Goal: Information Seeking & Learning: Learn about a topic

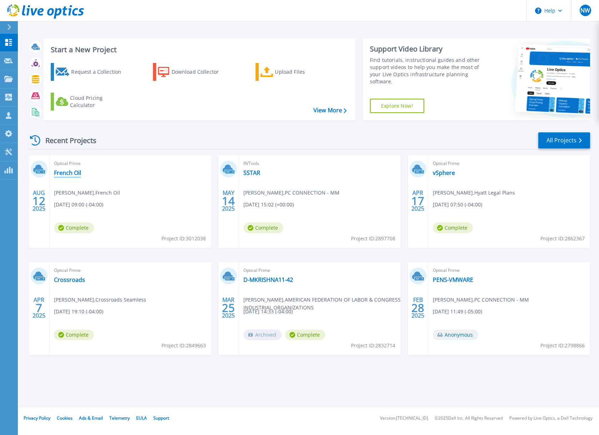
click at [65, 171] on link "French Oil" at bounding box center [67, 172] width 27 height 7
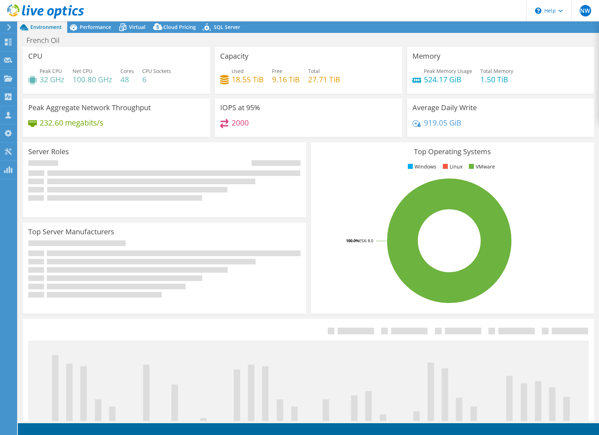
select select "USD"
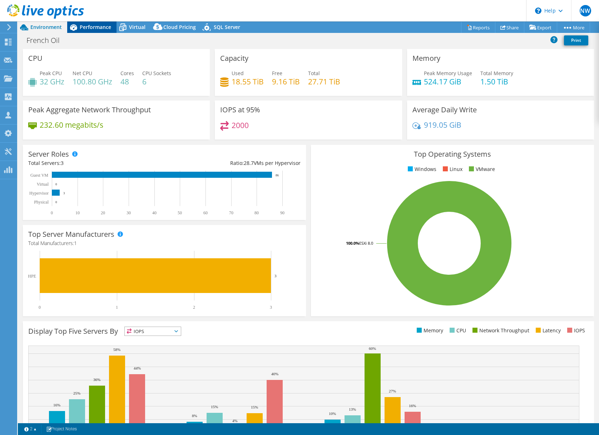
click at [95, 25] on span "Performance" at bounding box center [95, 27] width 31 height 7
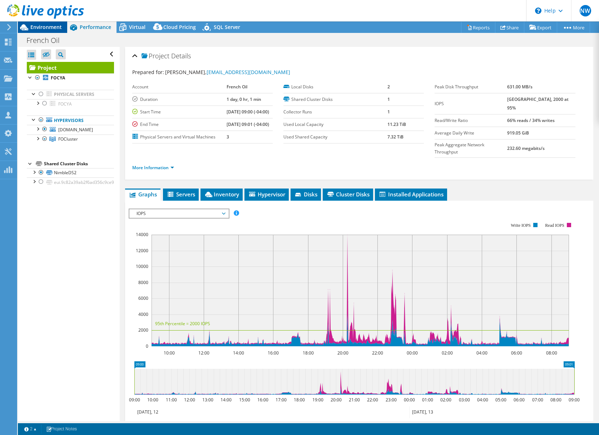
click at [45, 27] on span "Environment" at bounding box center [45, 27] width 31 height 7
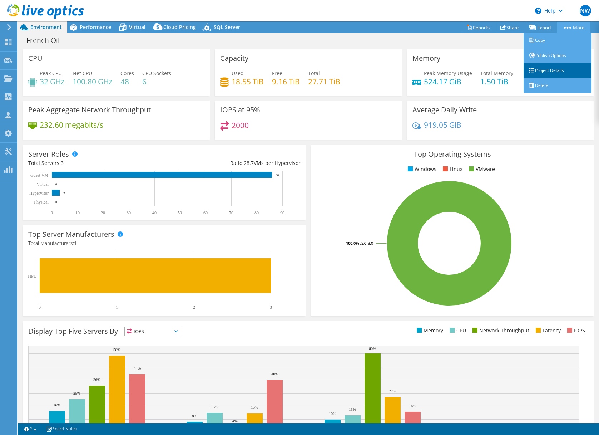
click at [542, 69] on link "Project Details" at bounding box center [558, 70] width 68 height 15
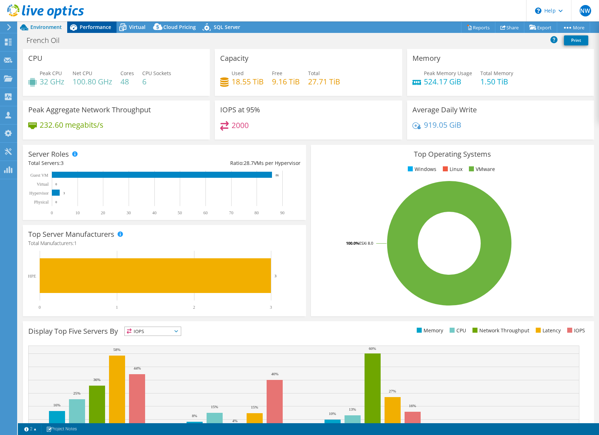
click at [90, 26] on span "Performance" at bounding box center [95, 27] width 31 height 7
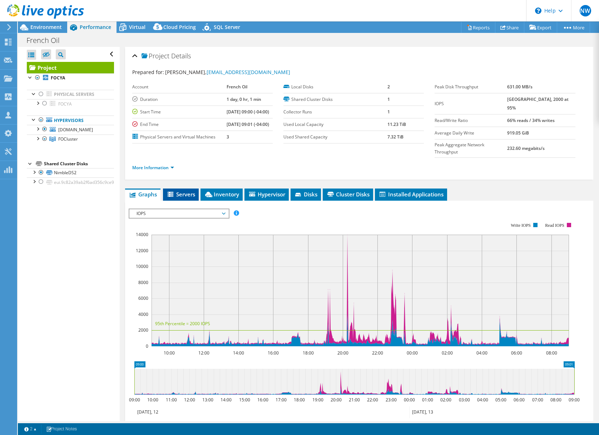
click at [185, 198] on span "Servers" at bounding box center [181, 194] width 29 height 7
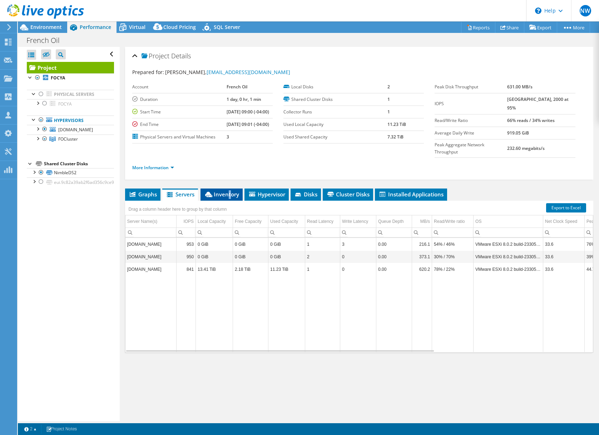
click at [230, 198] on span "Inventory" at bounding box center [221, 194] width 35 height 7
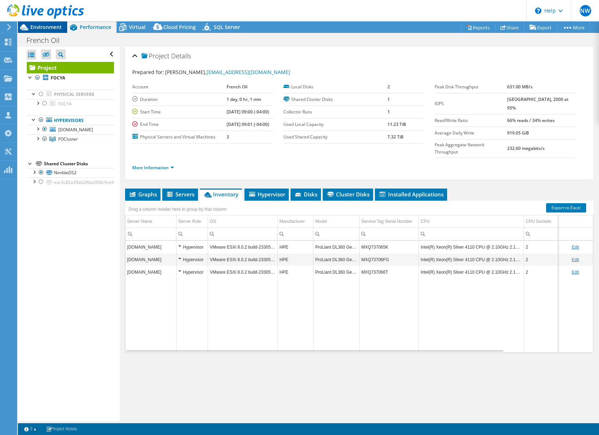
click at [45, 30] on span "Environment" at bounding box center [45, 27] width 31 height 7
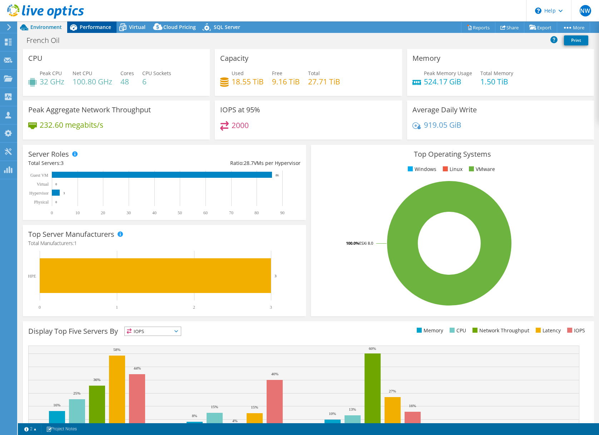
click at [98, 26] on span "Performance" at bounding box center [95, 27] width 31 height 7
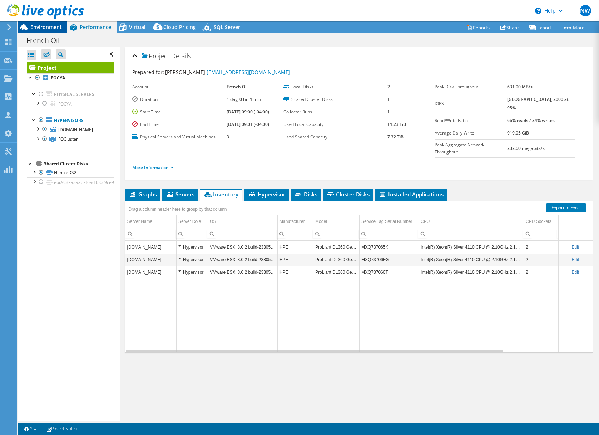
click at [46, 26] on span "Environment" at bounding box center [45, 27] width 31 height 7
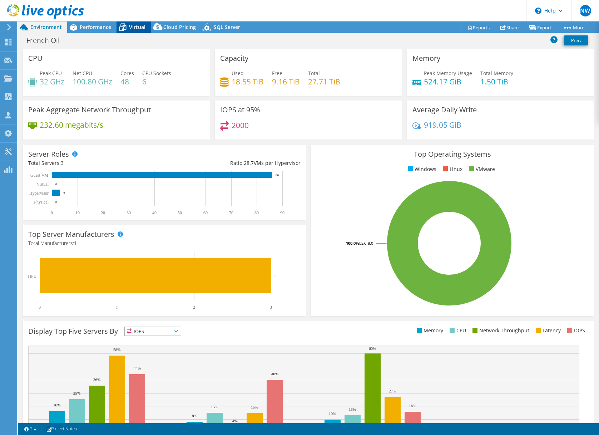
click at [134, 26] on span "Virtual" at bounding box center [137, 27] width 16 height 7
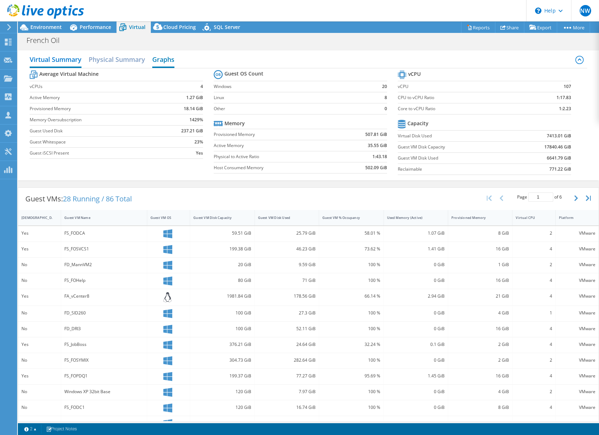
click at [166, 58] on h2 "Graphs" at bounding box center [163, 60] width 22 height 16
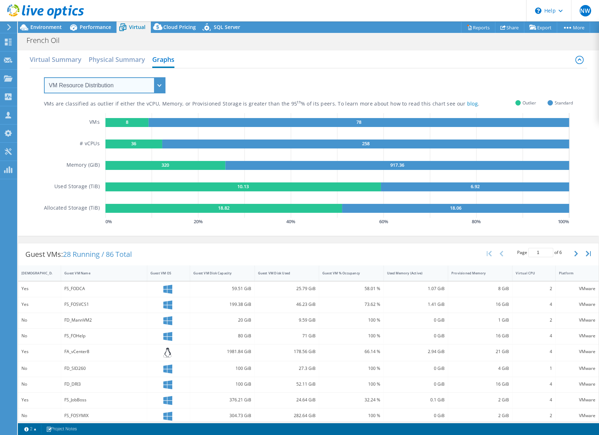
click at [159, 83] on select "VM Resource Distribution Provisioning Contrast Over Provisioning" at bounding box center [105, 85] width 122 height 16
select select "Over Provisioning"
click at [44, 77] on select "VM Resource Distribution Provisioning Contrast Over Provisioning" at bounding box center [105, 85] width 122 height 16
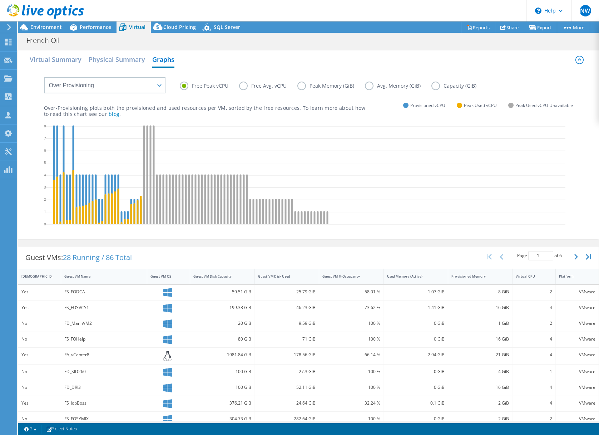
click at [299, 85] on label "Peak Memory (GiB)" at bounding box center [332, 86] width 68 height 9
click at [0, 0] on input "Peak Memory (GiB)" at bounding box center [0, 0] width 0 height 0
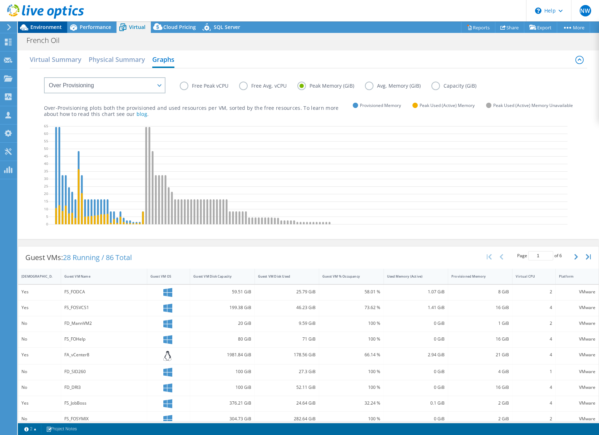
click at [53, 27] on span "Environment" at bounding box center [45, 27] width 31 height 7
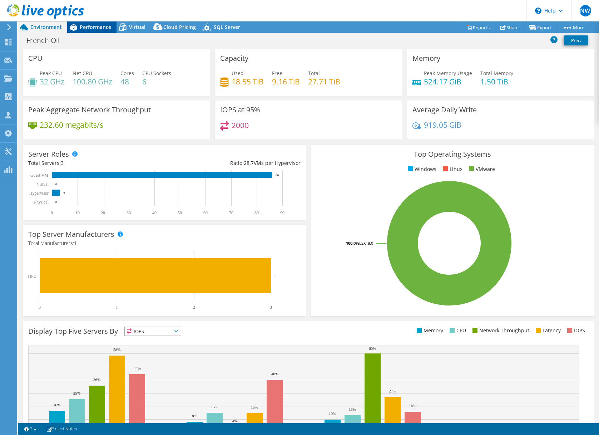
click at [90, 26] on span "Performance" at bounding box center [95, 27] width 31 height 7
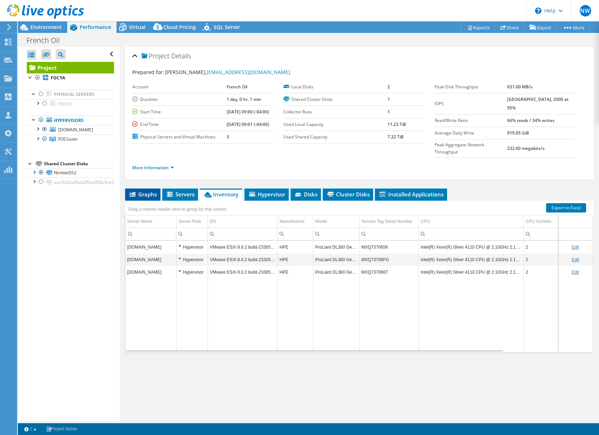
click at [145, 198] on span "Graphs" at bounding box center [143, 194] width 28 height 7
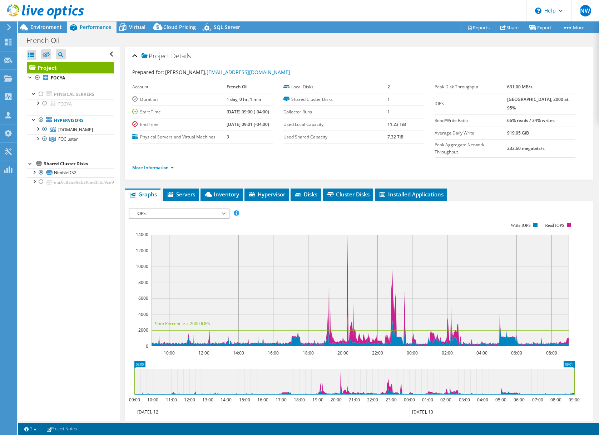
click at [223, 218] on span "IOPS" at bounding box center [179, 213] width 92 height 9
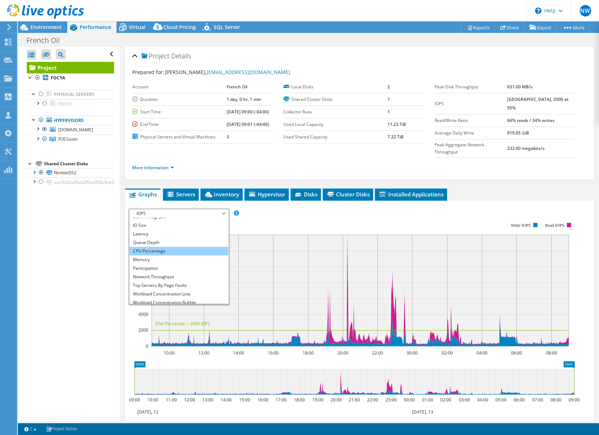
scroll to position [26, 0]
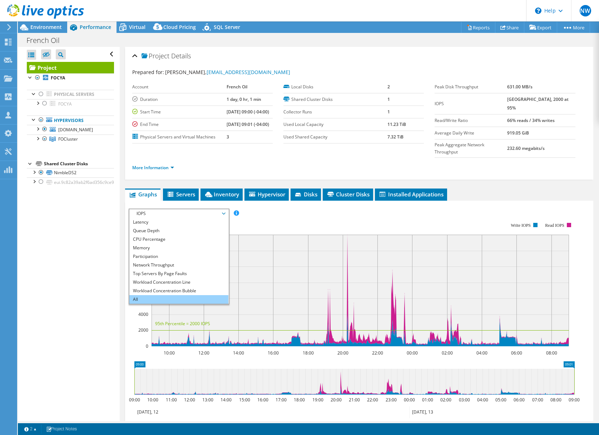
click at [137, 304] on li "All" at bounding box center [178, 299] width 99 height 9
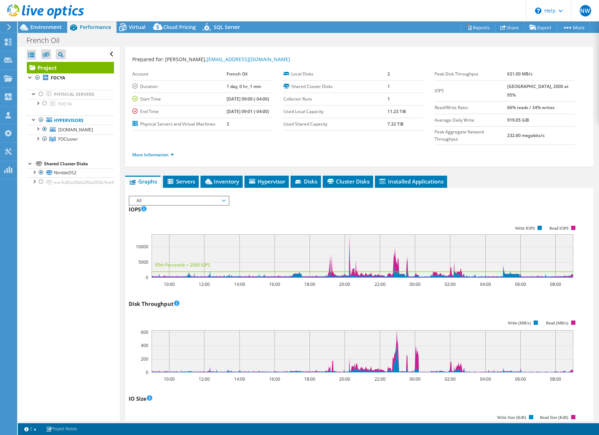
scroll to position [0, 0]
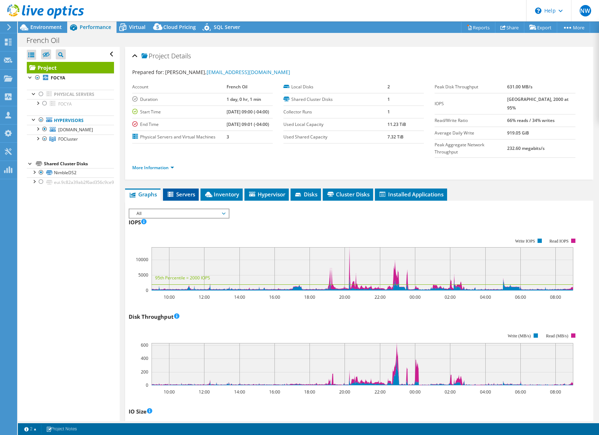
click at [182, 198] on span "Servers" at bounding box center [181, 194] width 29 height 7
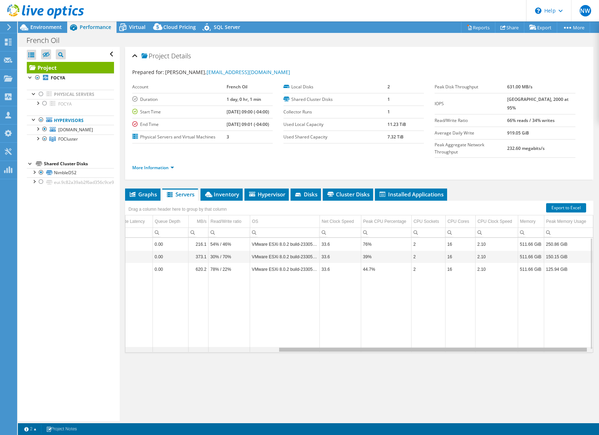
drag, startPoint x: 345, startPoint y: 359, endPoint x: 536, endPoint y: 359, distance: 191.0
click at [536, 359] on body "NW Channel Partner [PERSON_NAME] [PERSON_NAME][EMAIL_ADDRESS][PERSON_NAME][DOMA…" at bounding box center [299, 217] width 599 height 435
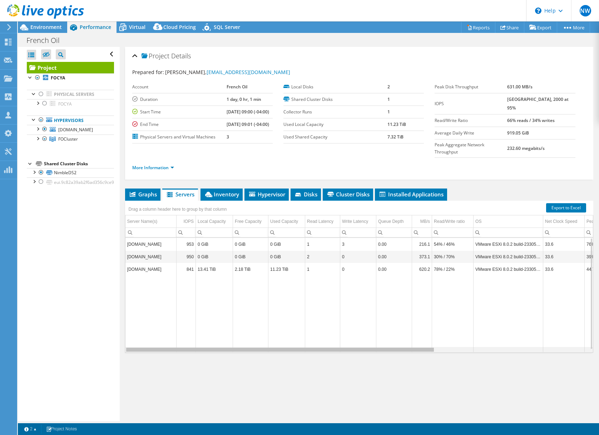
drag, startPoint x: 434, startPoint y: 357, endPoint x: 241, endPoint y: 367, distance: 193.1
click at [241, 367] on body "NW Channel Partner [PERSON_NAME] [PERSON_NAME][EMAIL_ADDRESS][PERSON_NAME][DOMA…" at bounding box center [299, 217] width 599 height 435
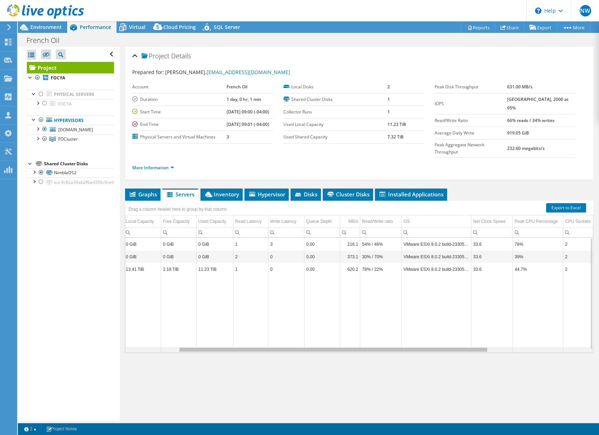
scroll to position [0, 5]
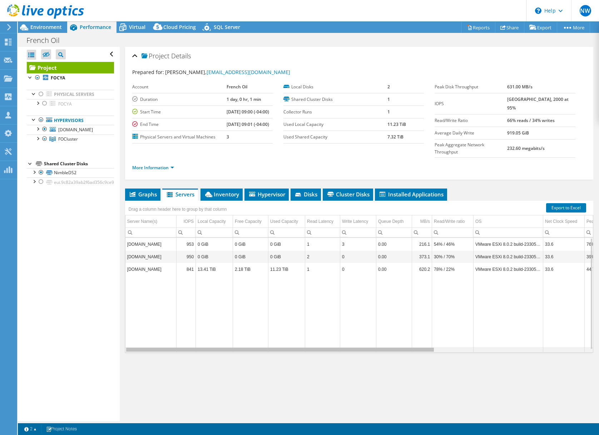
drag, startPoint x: 379, startPoint y: 358, endPoint x: 317, endPoint y: 358, distance: 62.2
click at [317, 358] on body "NW Channel Partner [PERSON_NAME] [PERSON_NAME][EMAIL_ADDRESS][PERSON_NAME][DOMA…" at bounding box center [299, 217] width 599 height 435
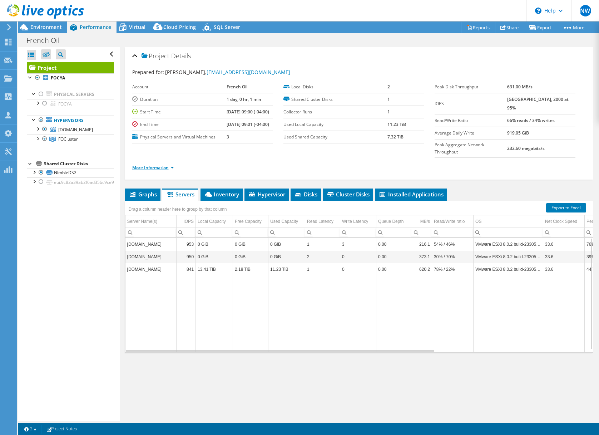
click at [162, 171] on link "More Information" at bounding box center [153, 168] width 42 height 6
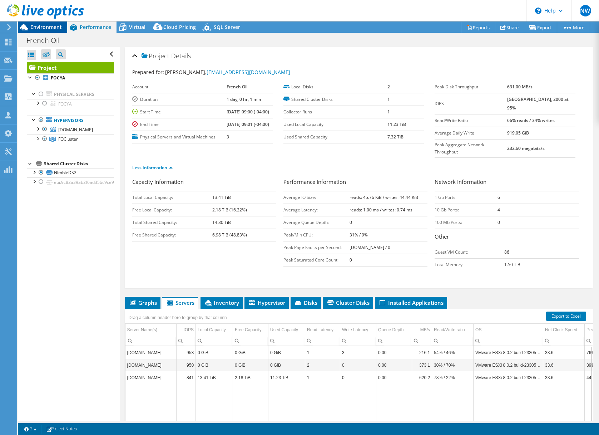
click at [46, 25] on span "Environment" at bounding box center [45, 27] width 31 height 7
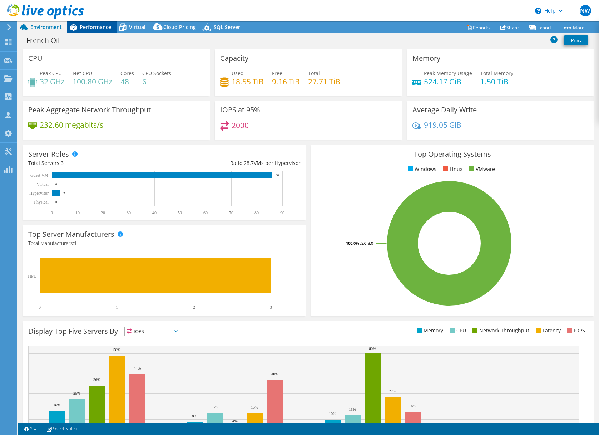
click at [98, 26] on span "Performance" at bounding box center [95, 27] width 31 height 7
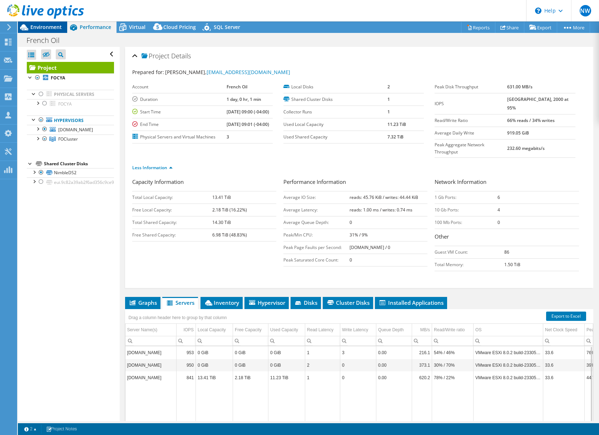
click at [44, 25] on span "Environment" at bounding box center [45, 27] width 31 height 7
